Goal: Information Seeking & Learning: Learn about a topic

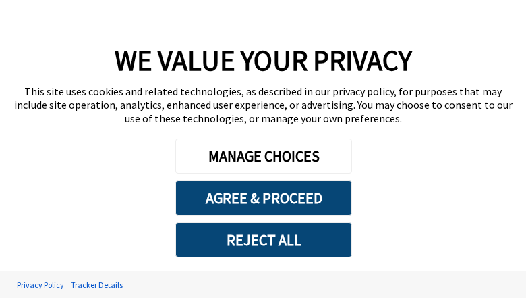
type textarea "*"
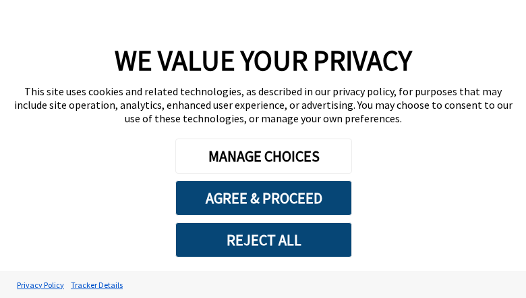
type textarea "*"
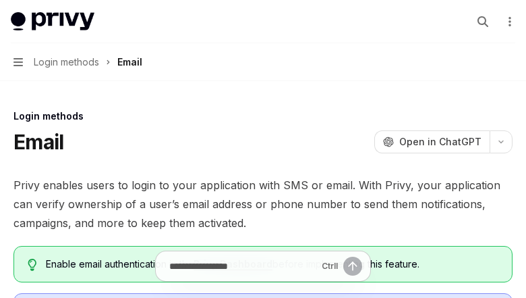
type textarea "*"
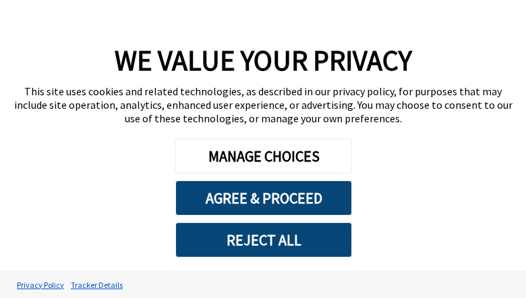
scroll to position [2303, 0]
type textarea "*"
